Goal: Check status: Check status

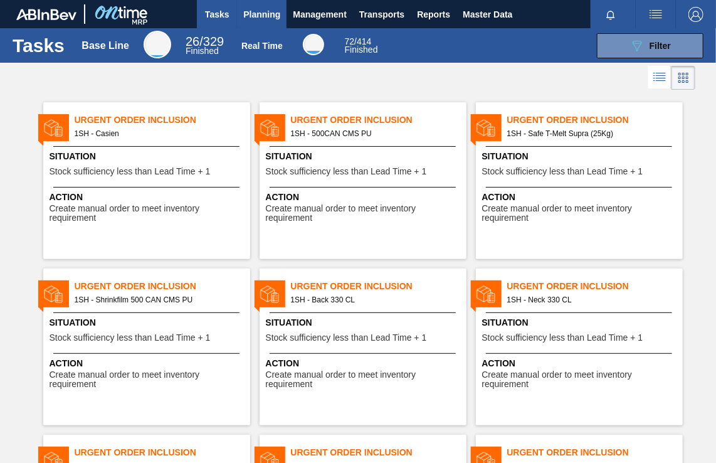
click at [259, 14] on span "Planning" at bounding box center [261, 14] width 37 height 15
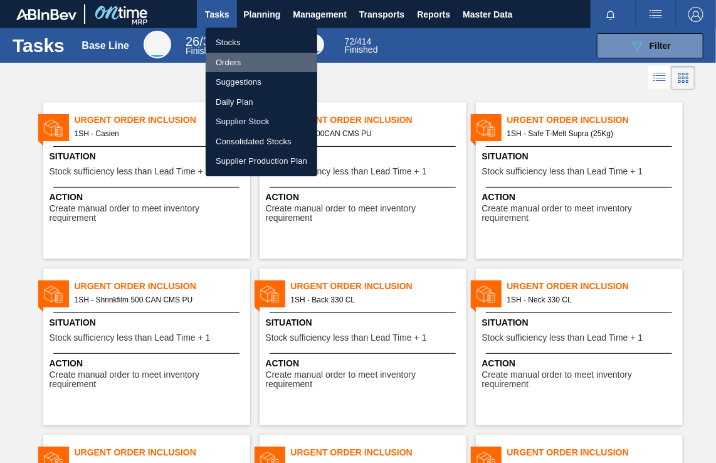
click at [226, 58] on li "Orders" at bounding box center [262, 63] width 112 height 20
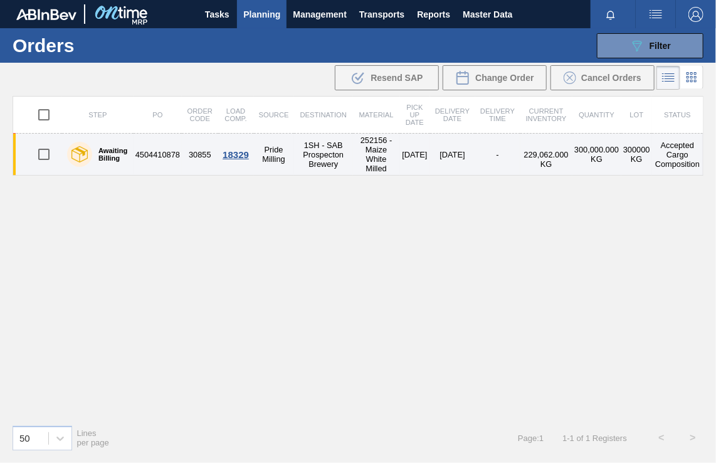
click at [157, 150] on td "4504410878" at bounding box center [158, 155] width 48 height 42
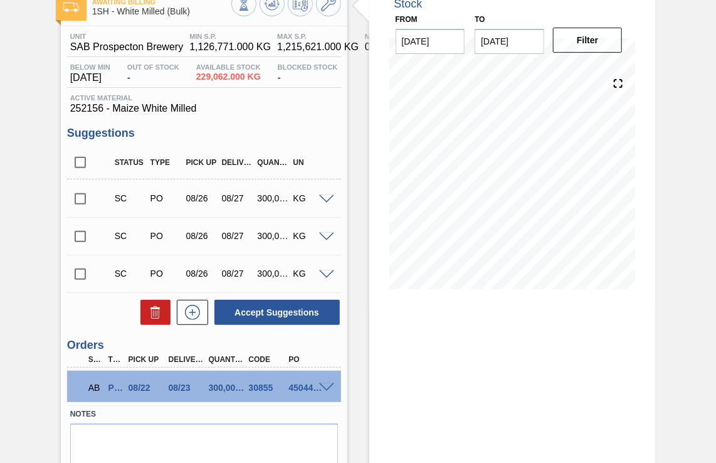
scroll to position [122, 0]
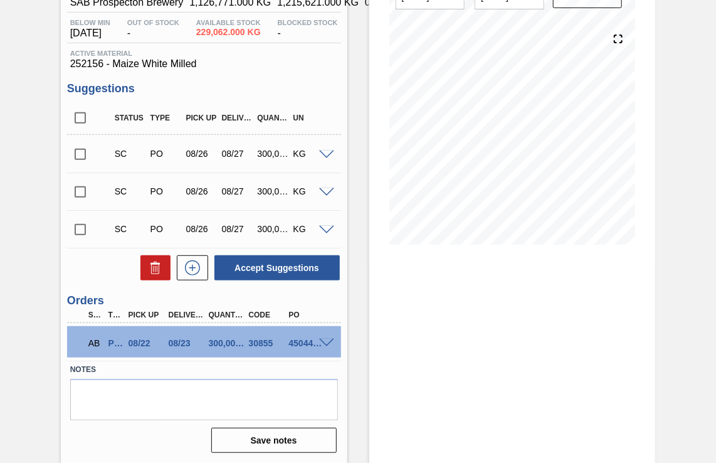
click at [324, 342] on span at bounding box center [326, 343] width 15 height 9
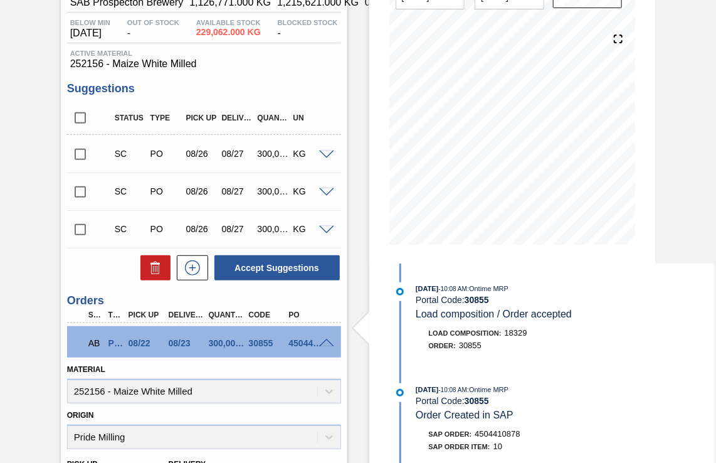
click at [593, 358] on div "Load Composition : 18329 Order : 30855" at bounding box center [552, 342] width 323 height 31
drag, startPoint x: 477, startPoint y: 435, endPoint x: 538, endPoint y: 435, distance: 60.8
click at [538, 435] on div "SAP Order: 4504410878" at bounding box center [566, 434] width 298 height 13
copy span "4504410878"
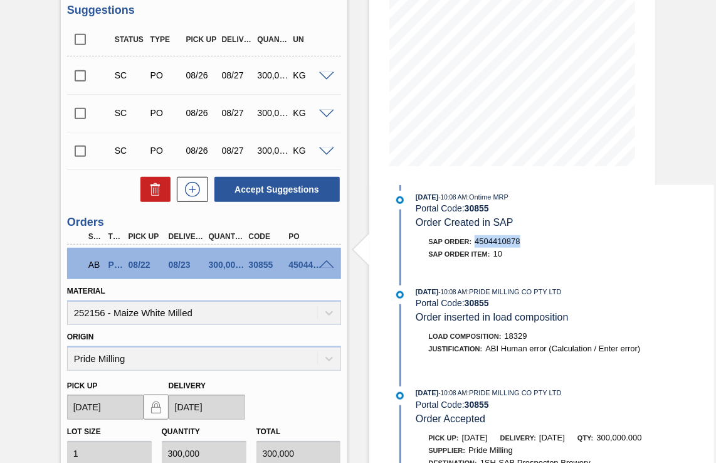
scroll to position [208, 0]
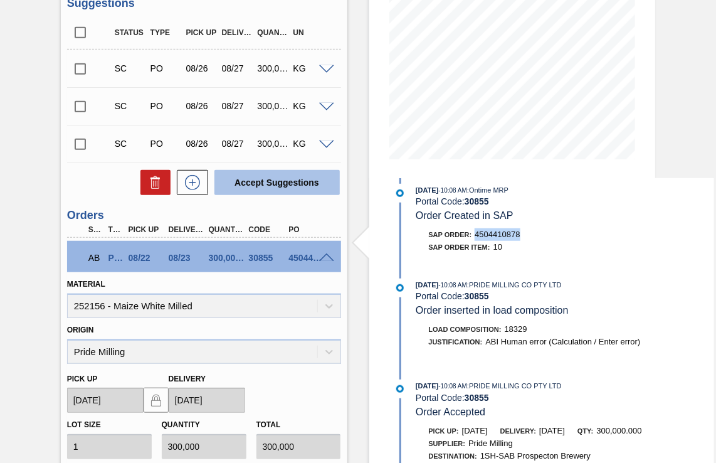
click at [277, 182] on button "Accept Suggestions" at bounding box center [277, 182] width 125 height 25
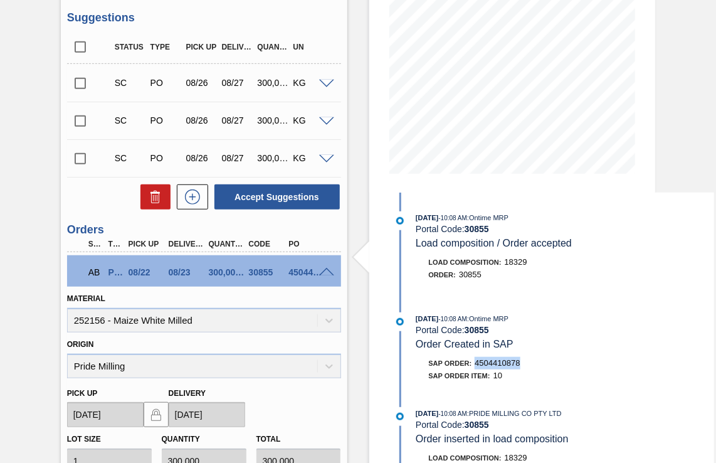
scroll to position [174, 0]
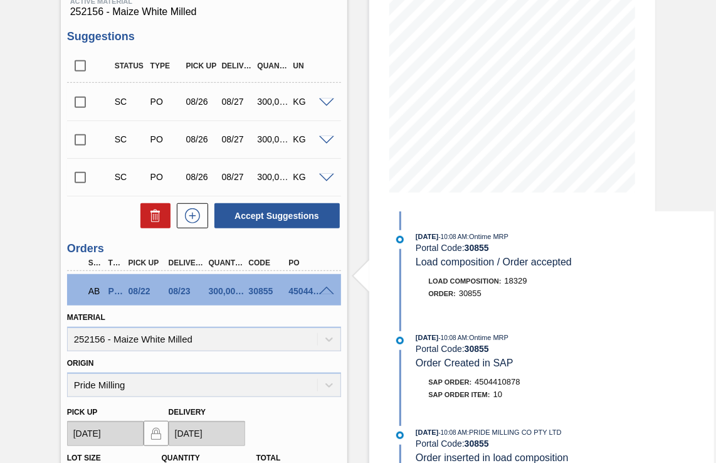
click at [550, 354] on div "Portal Code: 30855" at bounding box center [565, 349] width 298 height 10
drag, startPoint x: 477, startPoint y: 385, endPoint x: 528, endPoint y: 384, distance: 50.8
click at [528, 384] on div "SAP Order: 4504410878" at bounding box center [566, 382] width 298 height 13
copy span "4504410878"
